Goal: Task Accomplishment & Management: Use online tool/utility

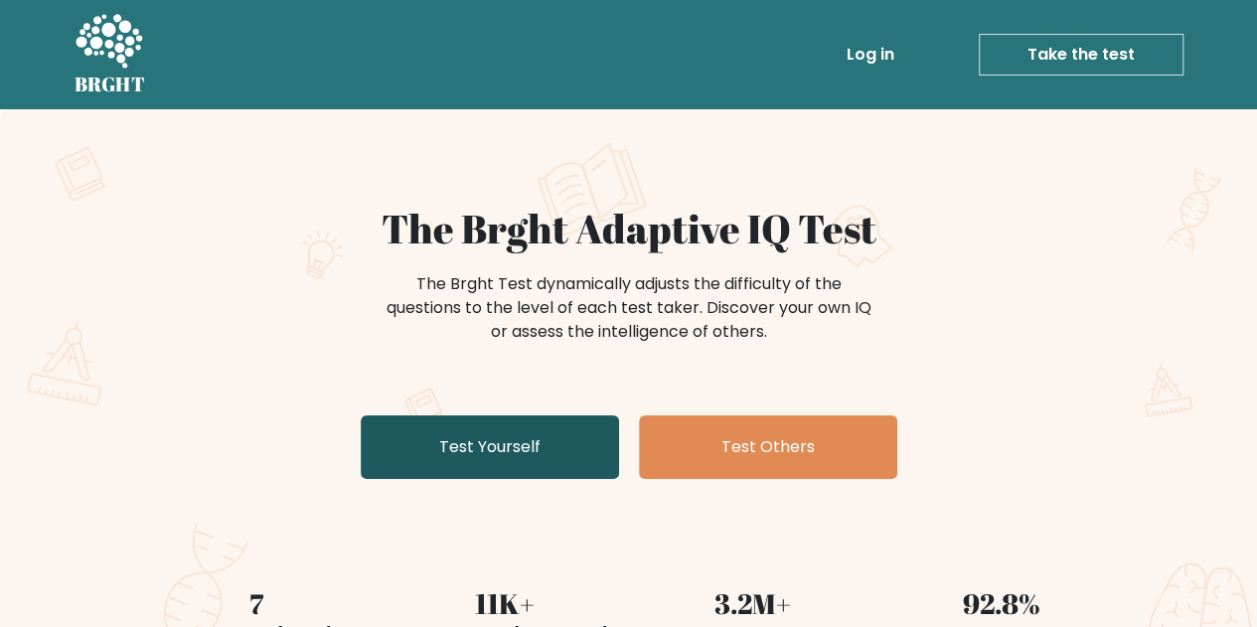
click at [499, 447] on link "Test Yourself" at bounding box center [490, 447] width 258 height 64
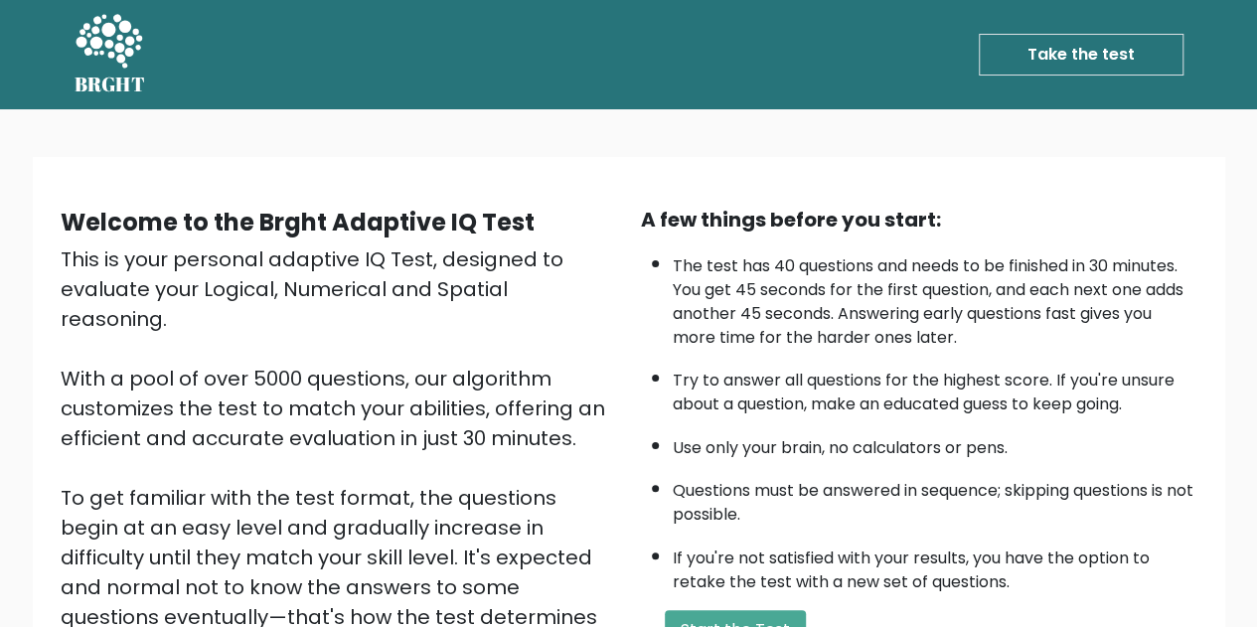
drag, startPoint x: 0, startPoint y: 0, endPoint x: 956, endPoint y: 174, distance: 971.2
click at [956, 174] on div "Welcome to the Brght Adaptive IQ Test This is your personal adaptive IQ Test, d…" at bounding box center [629, 471] width 1192 height 628
click at [1009, 201] on div "Welcome to the Brght Adaptive IQ Test This is your personal adaptive IQ Test, d…" at bounding box center [629, 471] width 1168 height 564
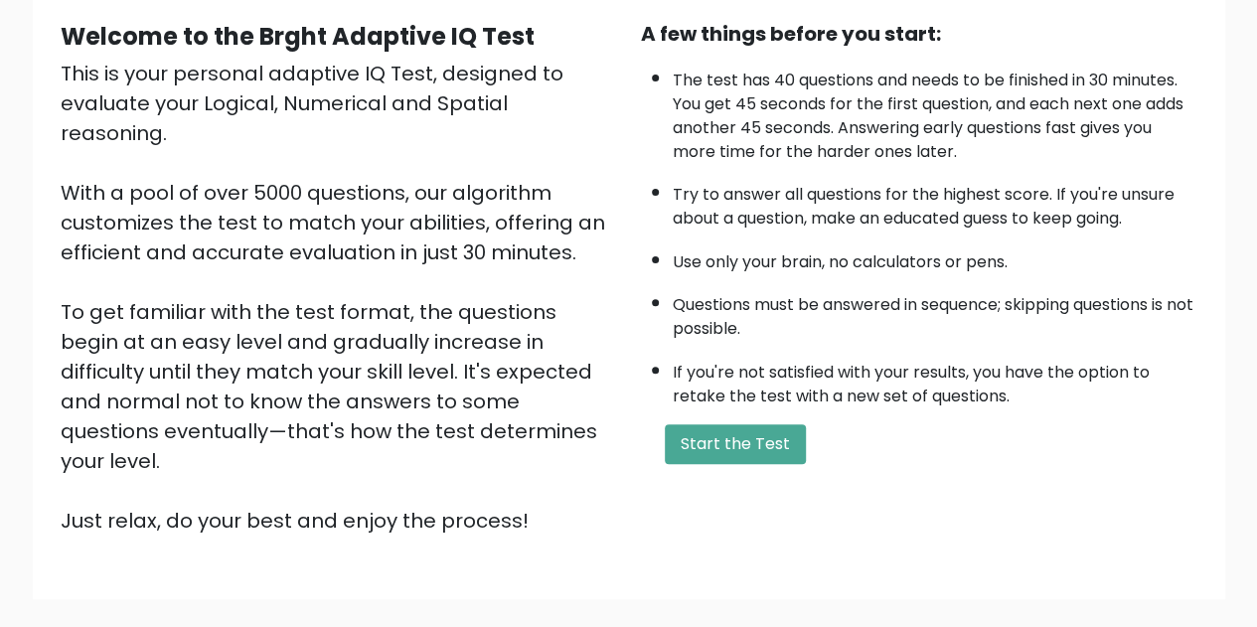
scroll to position [192, 0]
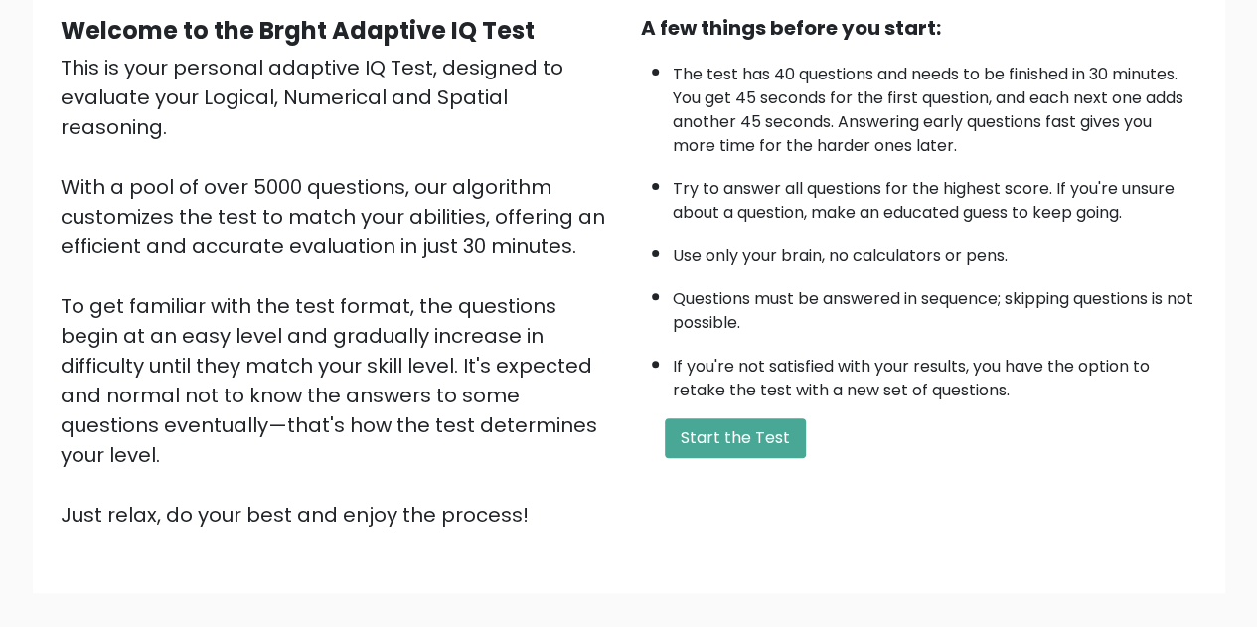
click at [769, 458] on div "A few things before you start: The test has 40 questions and needs to be finish…" at bounding box center [919, 271] width 580 height 517
click at [745, 444] on button "Start the Test" at bounding box center [735, 438] width 141 height 40
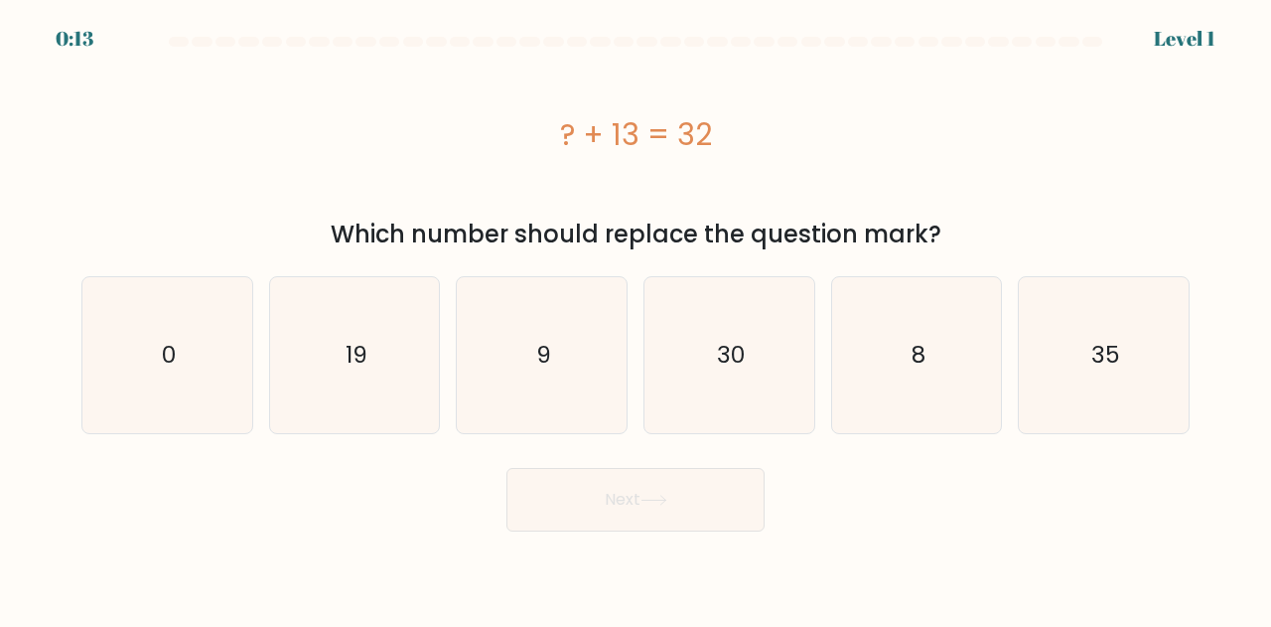
click at [974, 55] on div "? + 13 = 32" at bounding box center [635, 134] width 1109 height 159
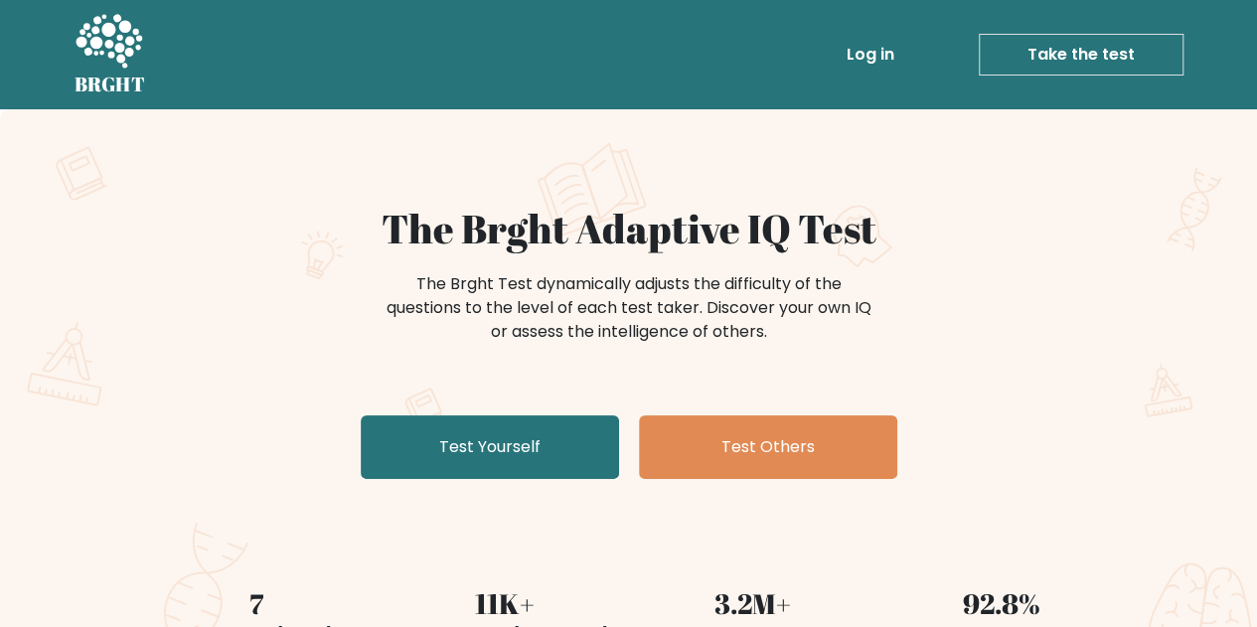
scroll to position [36, 0]
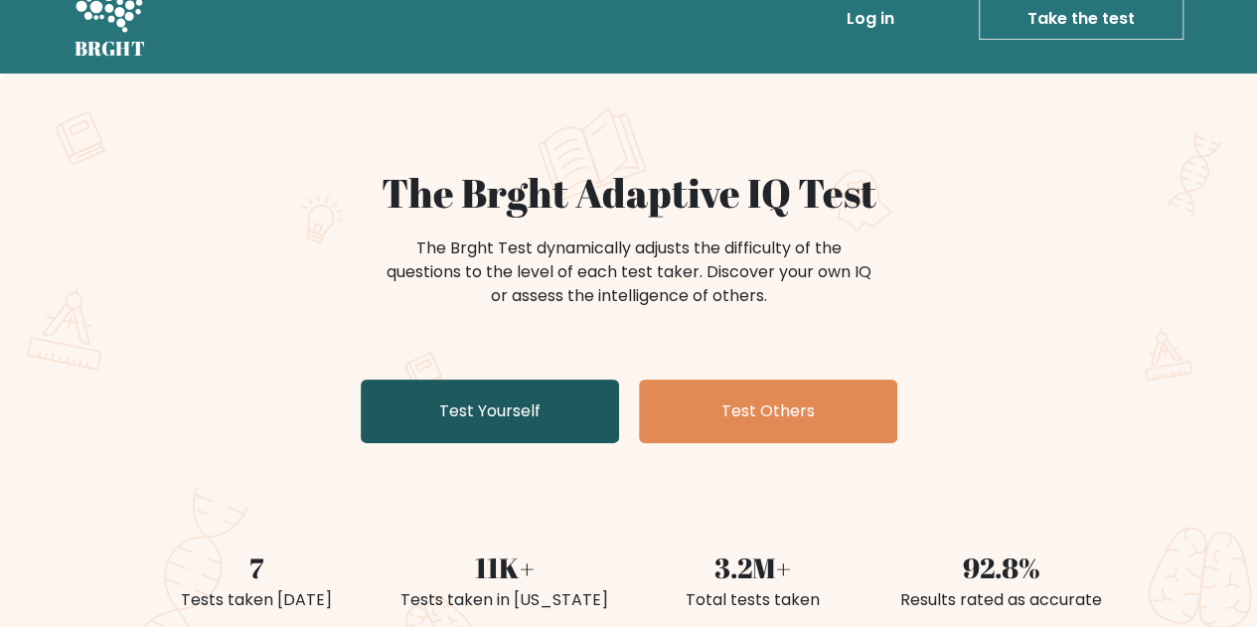
click at [532, 414] on link "Test Yourself" at bounding box center [490, 411] width 258 height 64
click at [506, 407] on link "Test Yourself" at bounding box center [490, 411] width 258 height 64
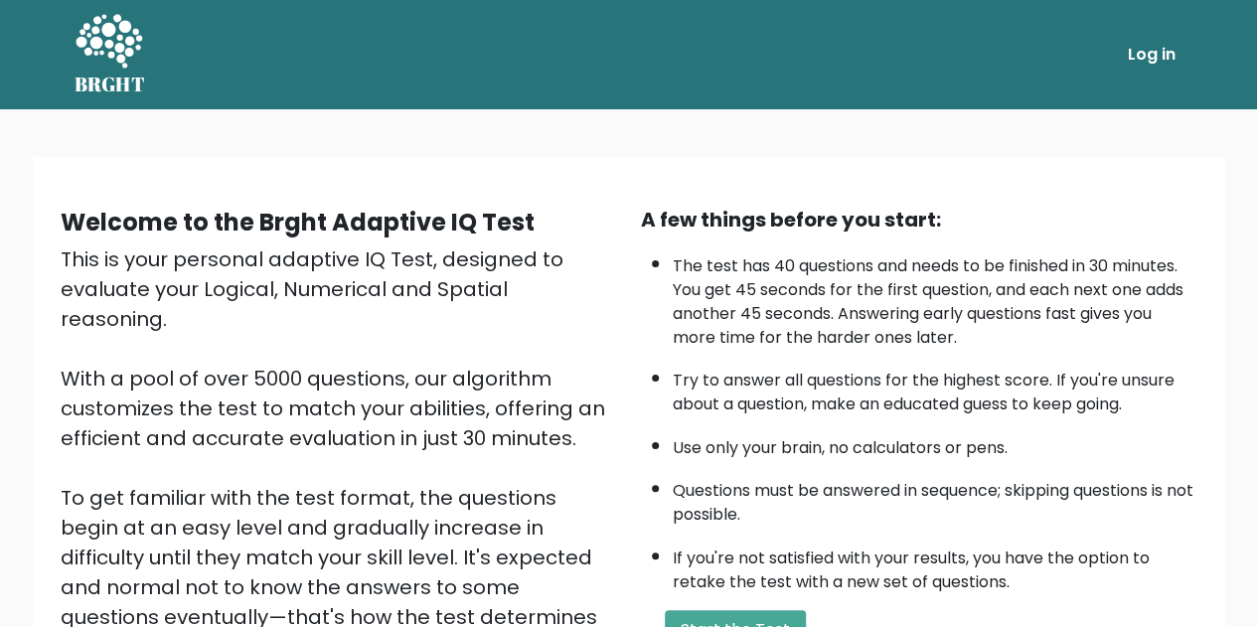
click at [728, 223] on div "A few things before you start:" at bounding box center [919, 220] width 556 height 30
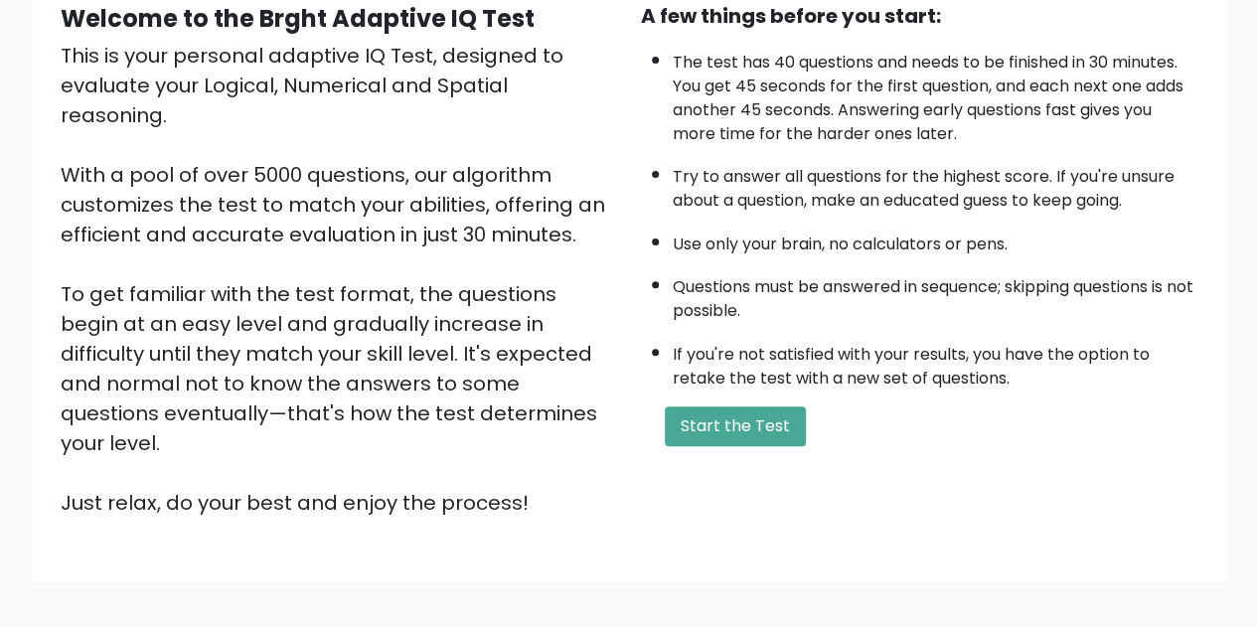
scroll to position [205, 0]
click at [745, 437] on button "Start the Test" at bounding box center [735, 425] width 141 height 40
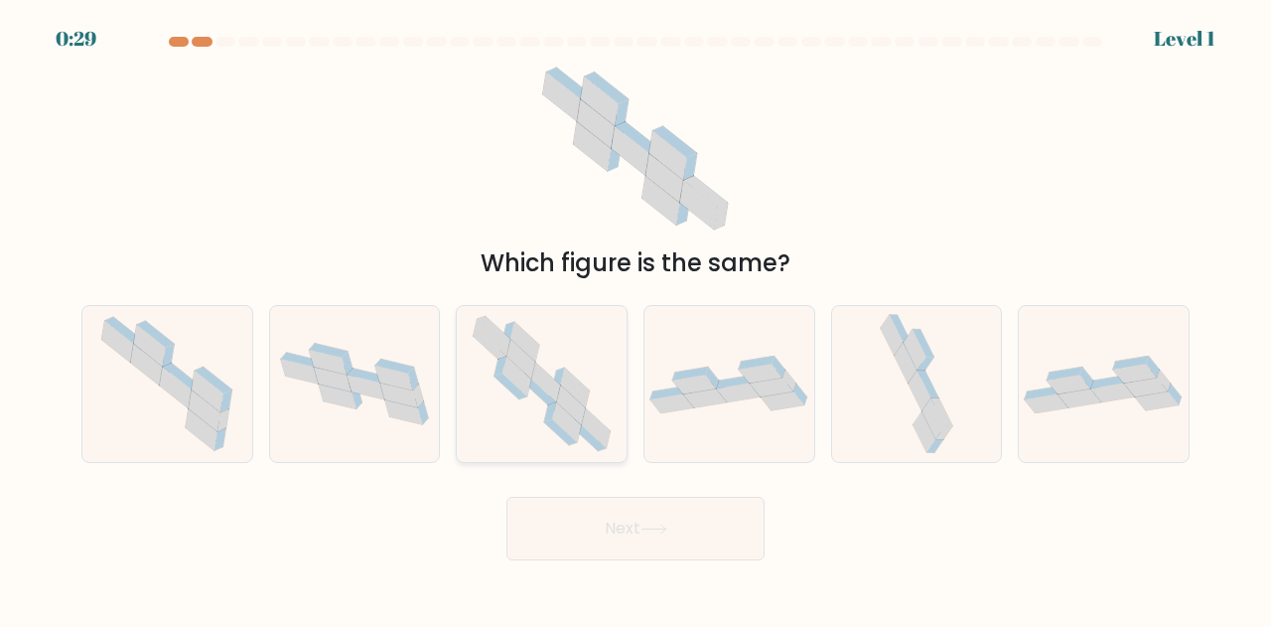
click at [489, 400] on icon at bounding box center [542, 384] width 159 height 156
click at [636, 319] on input "c." at bounding box center [636, 316] width 1 height 5
radio input "true"
click at [578, 533] on button "Next" at bounding box center [636, 529] width 258 height 64
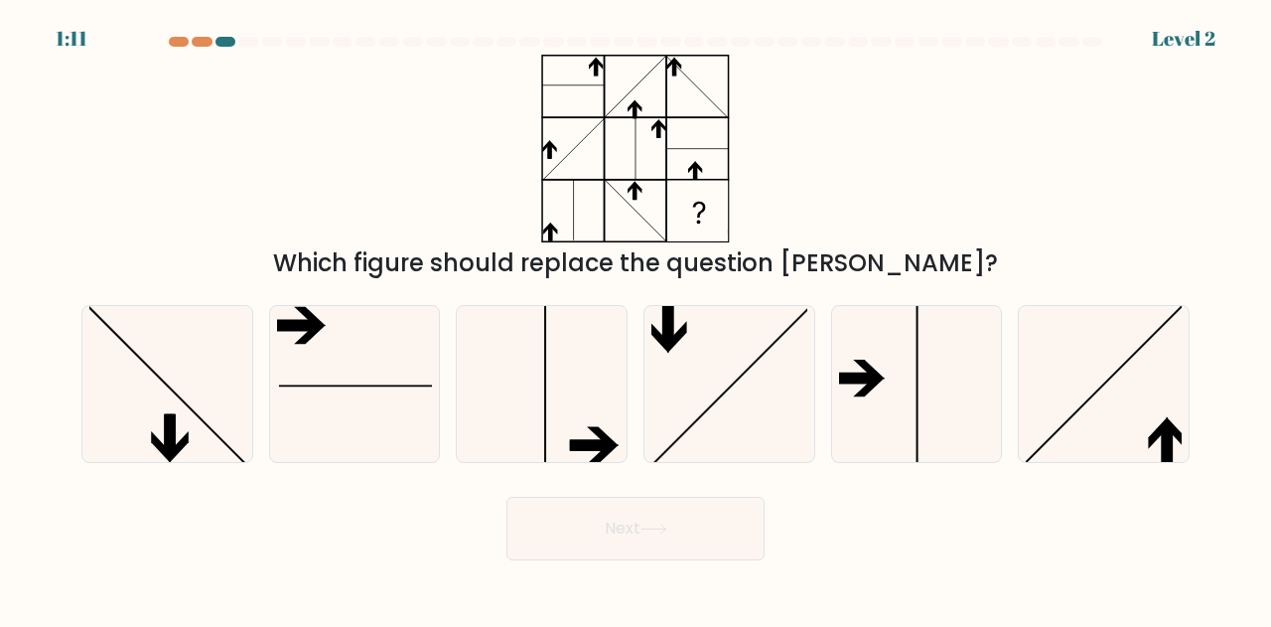
click at [630, 421] on div "c." at bounding box center [542, 384] width 188 height 158
click at [1089, 369] on icon at bounding box center [1104, 384] width 156 height 156
click at [637, 319] on input "f." at bounding box center [636, 316] width 1 height 5
radio input "true"
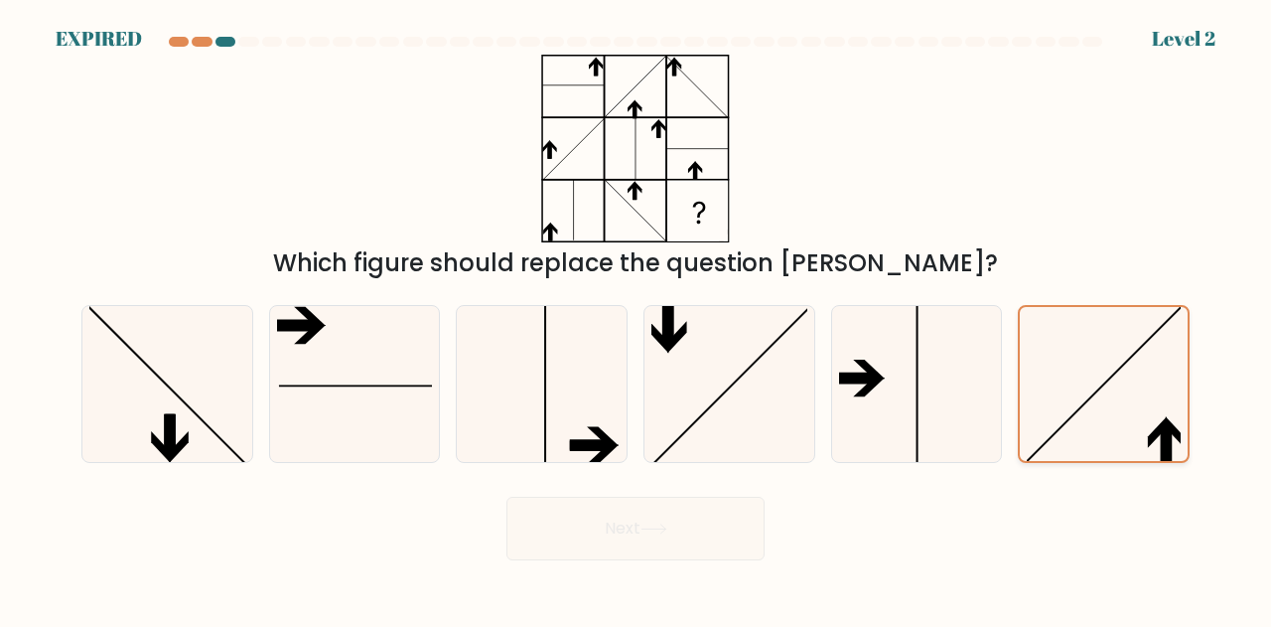
click at [1061, 394] on icon at bounding box center [1104, 384] width 154 height 154
click at [637, 319] on input "f." at bounding box center [636, 316] width 1 height 5
click at [1061, 394] on icon at bounding box center [1104, 384] width 154 height 154
click at [637, 319] on input "f." at bounding box center [636, 316] width 1 height 5
click at [1061, 394] on icon at bounding box center [1104, 384] width 154 height 154
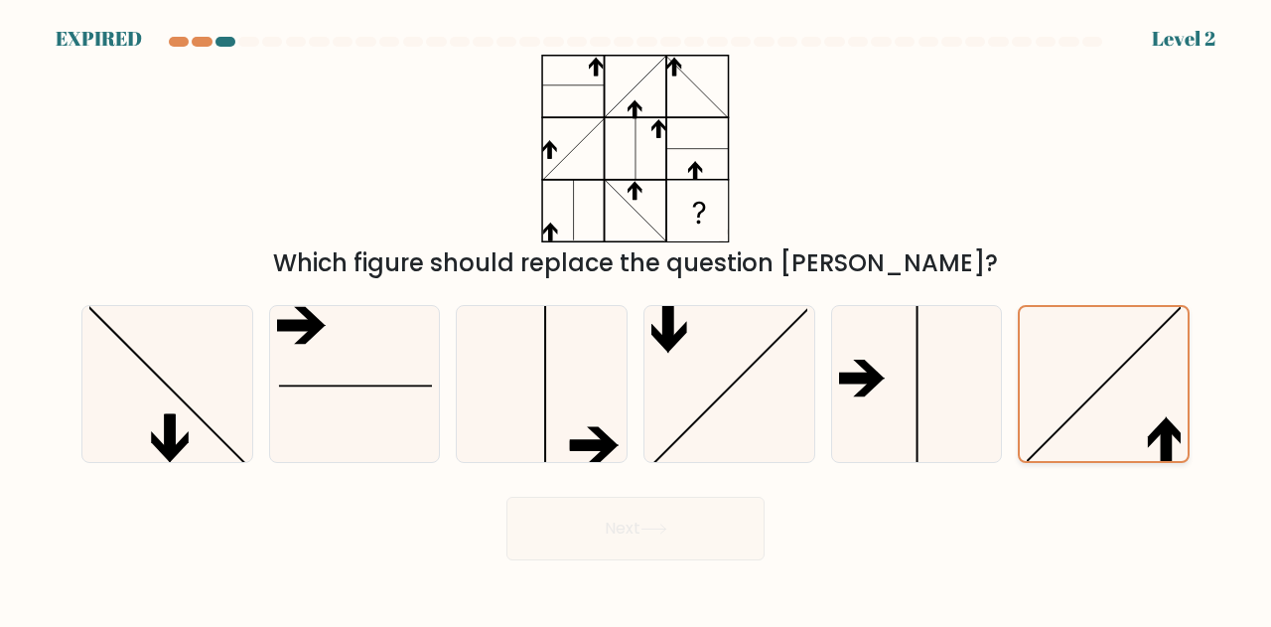
click at [637, 319] on input "f." at bounding box center [636, 316] width 1 height 5
